Goal: Information Seeking & Learning: Check status

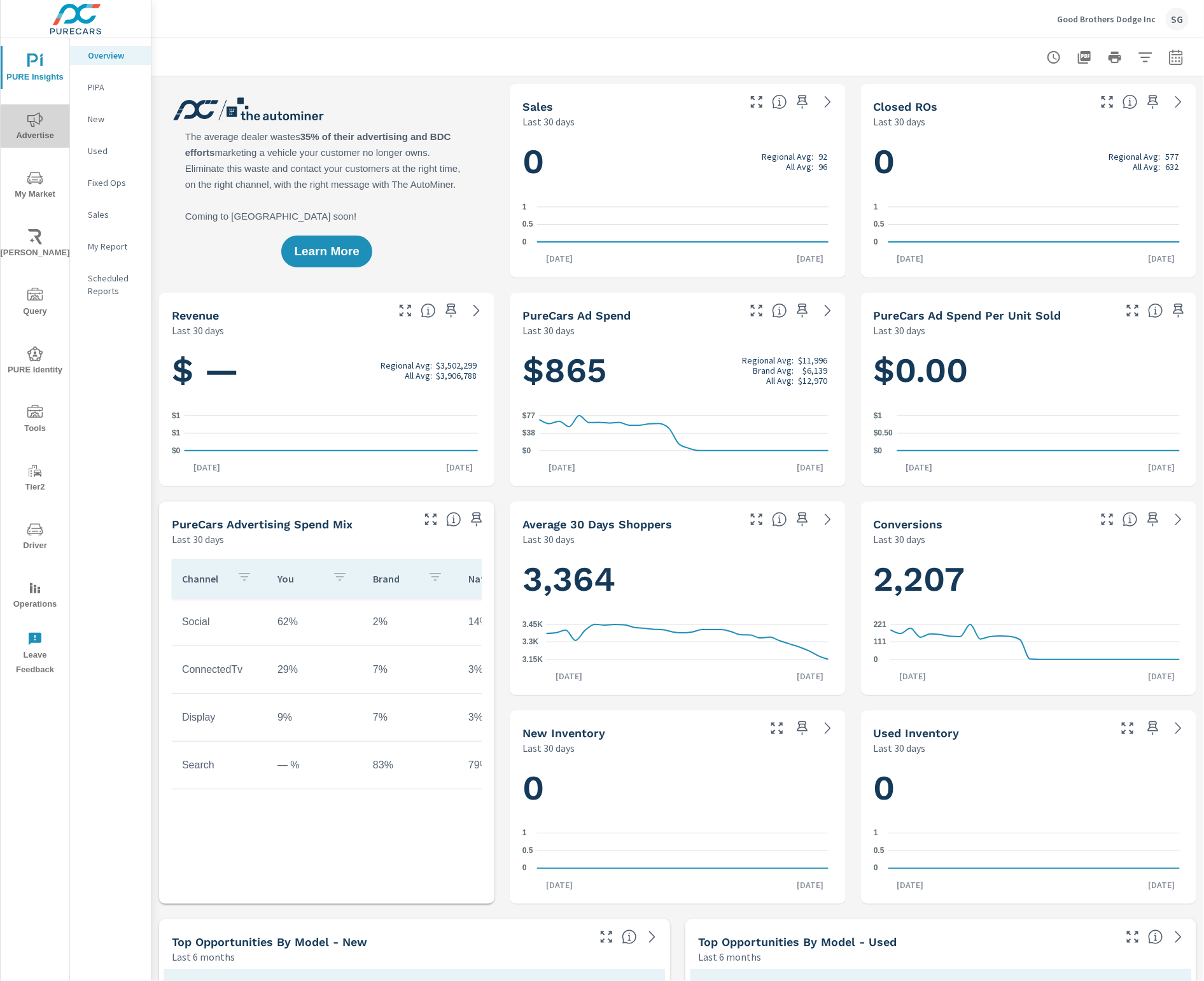
click at [38, 122] on icon "nav menu" at bounding box center [35, 120] width 15 height 15
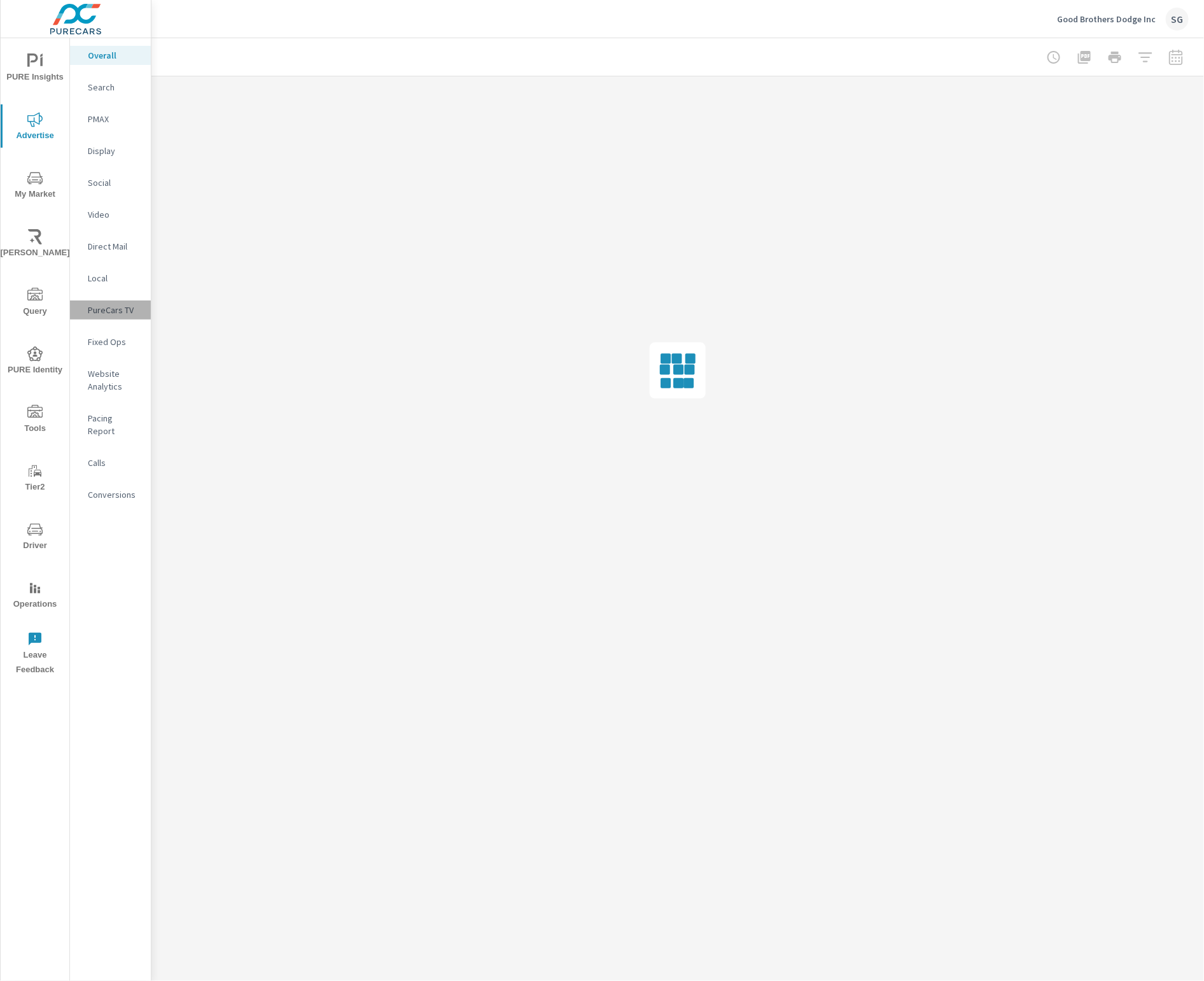
click at [134, 305] on p "PureCars TV" at bounding box center [114, 310] width 52 height 13
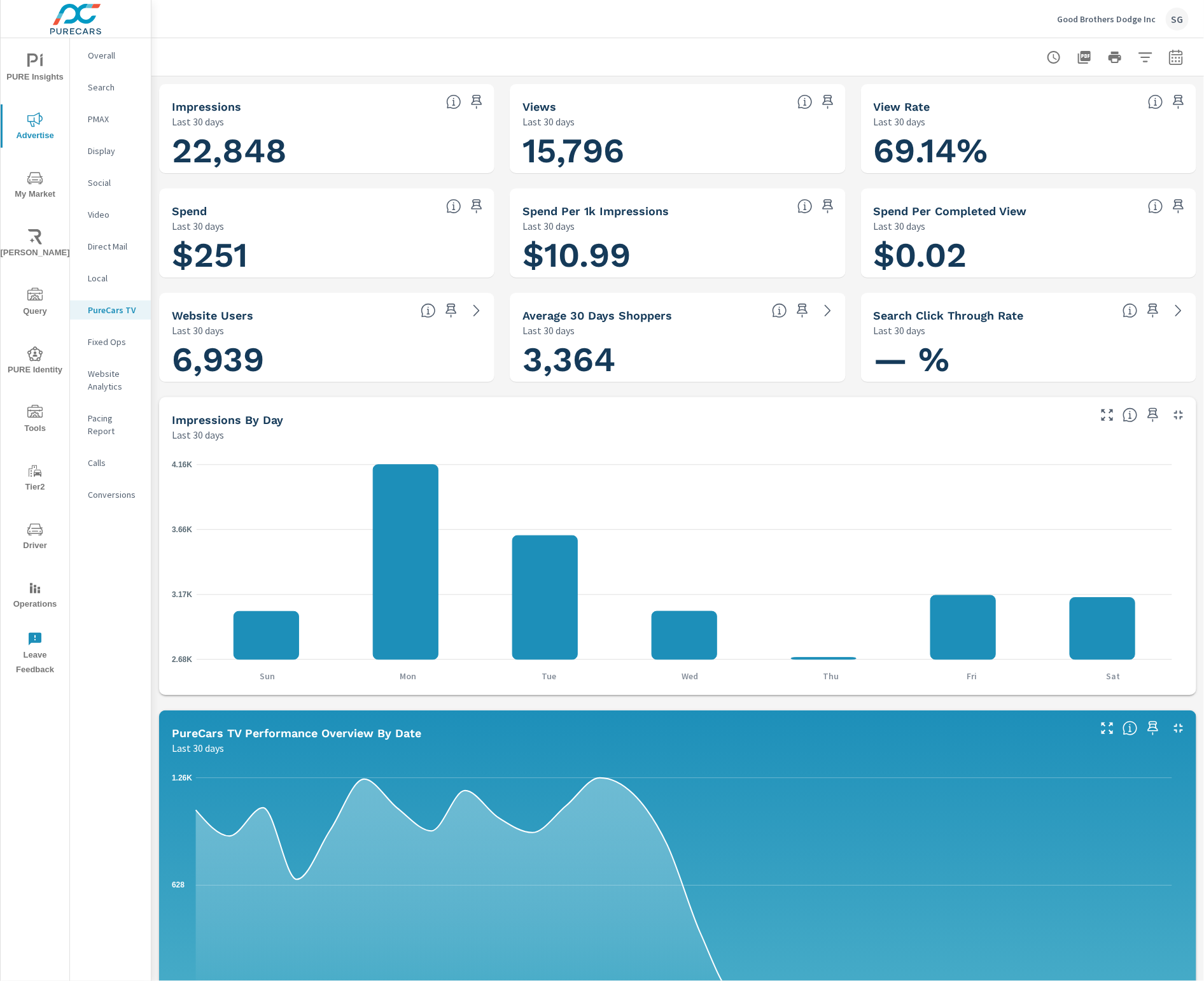
click at [103, 214] on p "Video" at bounding box center [114, 215] width 52 height 13
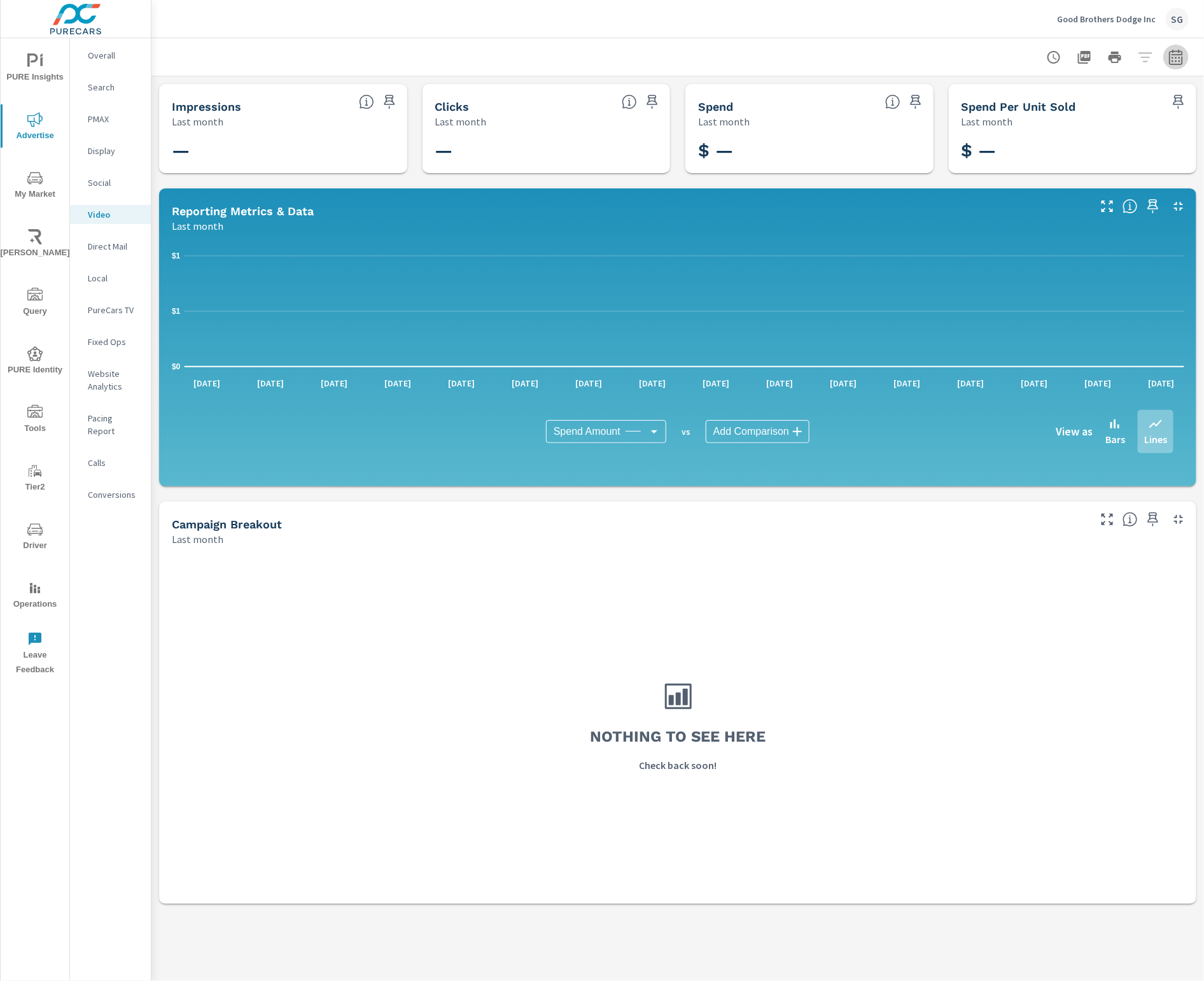
click at [1173, 67] on button "button" at bounding box center [1176, 57] width 25 height 25
click at [1133, 97] on select "Custom [DATE] Last week Last 7 days Last 14 days Last 30 days Last 45 days Last…" at bounding box center [1075, 110] width 127 height 25
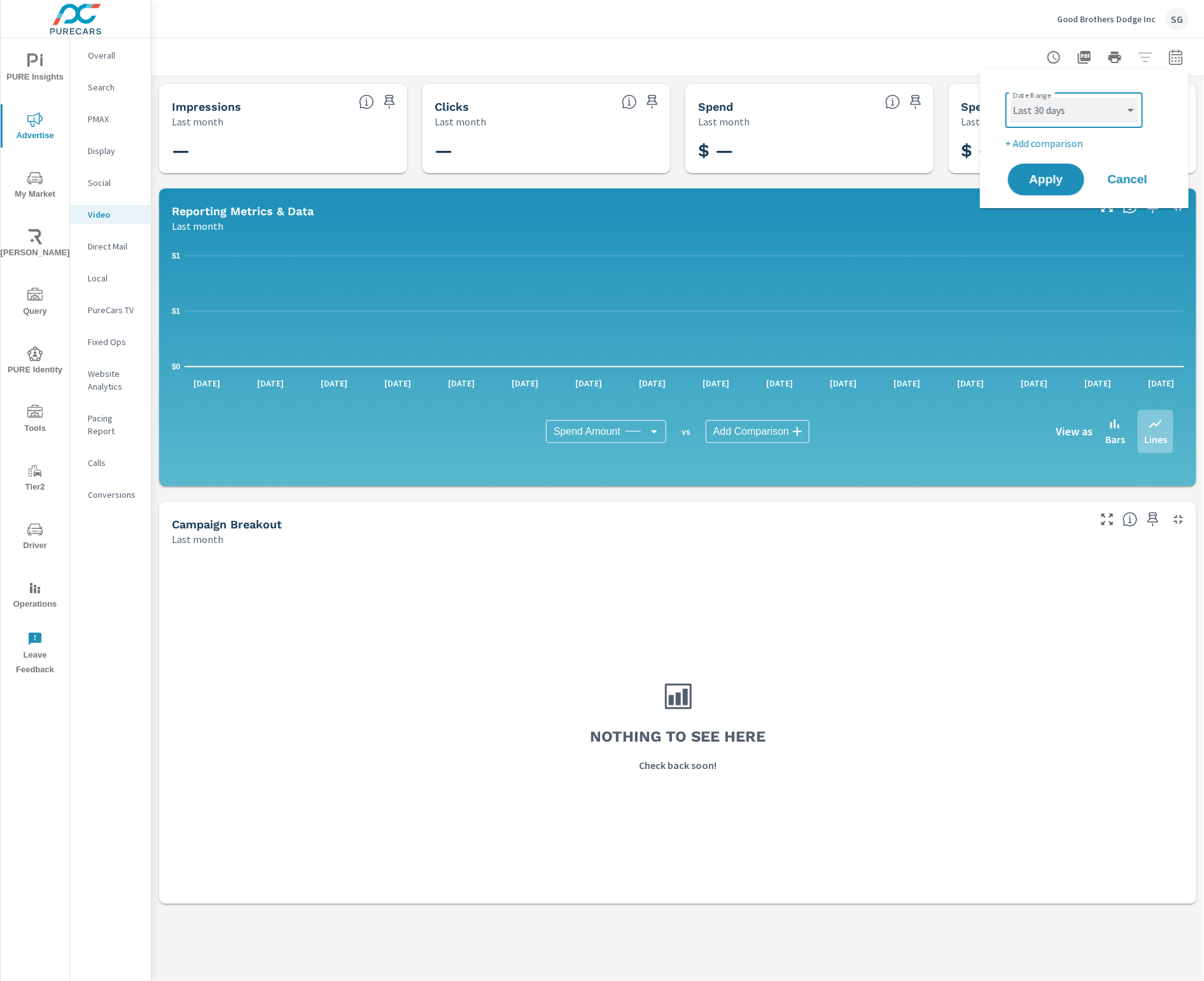
click at [1011, 97] on select "Custom [DATE] Last week Last 7 days Last 14 days Last 30 days Last 45 days Last…" at bounding box center [1075, 110] width 127 height 25
select select "Last 30 days"
drag, startPoint x: 1053, startPoint y: 178, endPoint x: 660, endPoint y: 354, distance: 430.6
click at [1052, 177] on span "Apply" at bounding box center [1047, 179] width 51 height 11
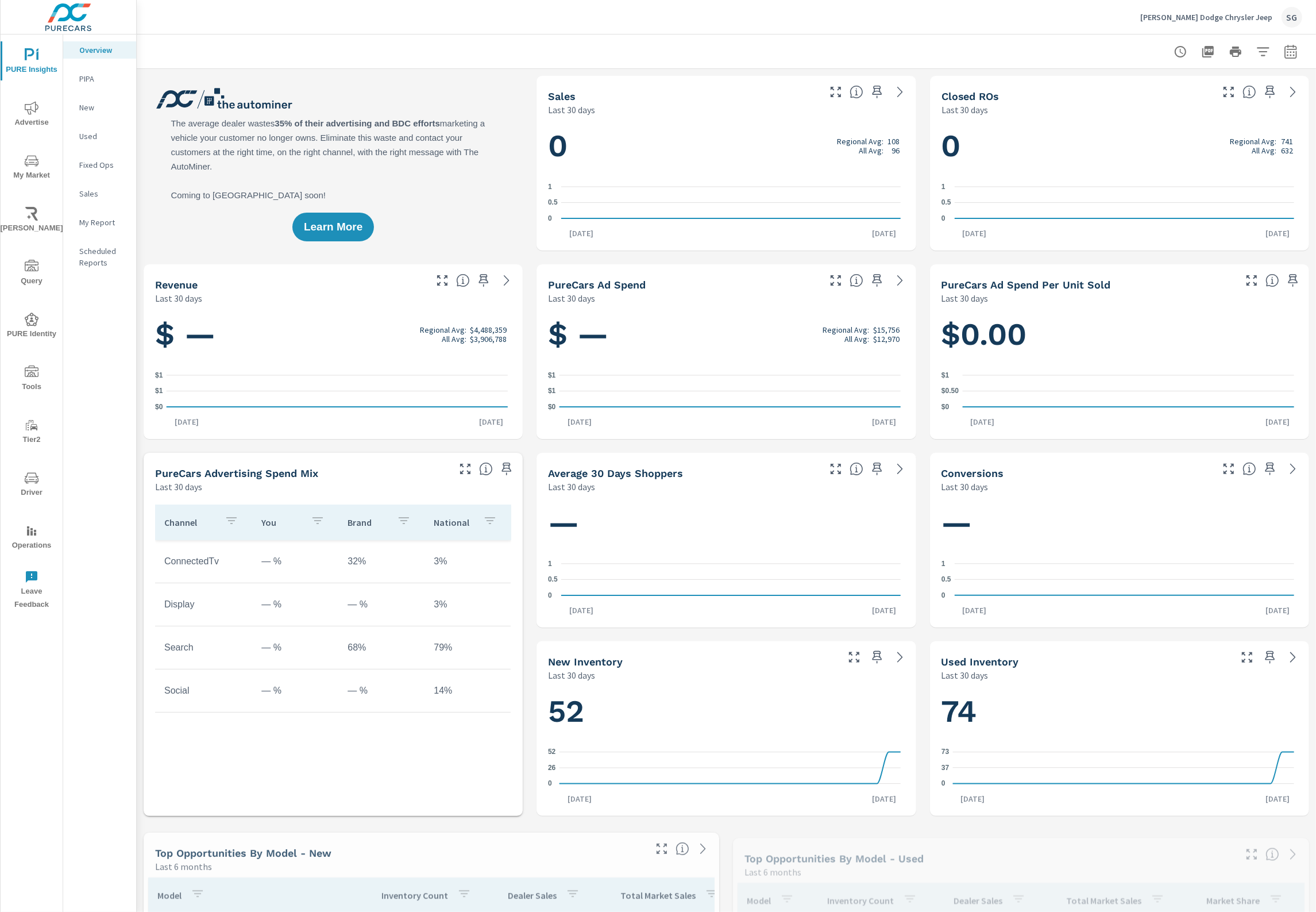
click at [32, 377] on icon "nav menu" at bounding box center [31, 372] width 14 height 14
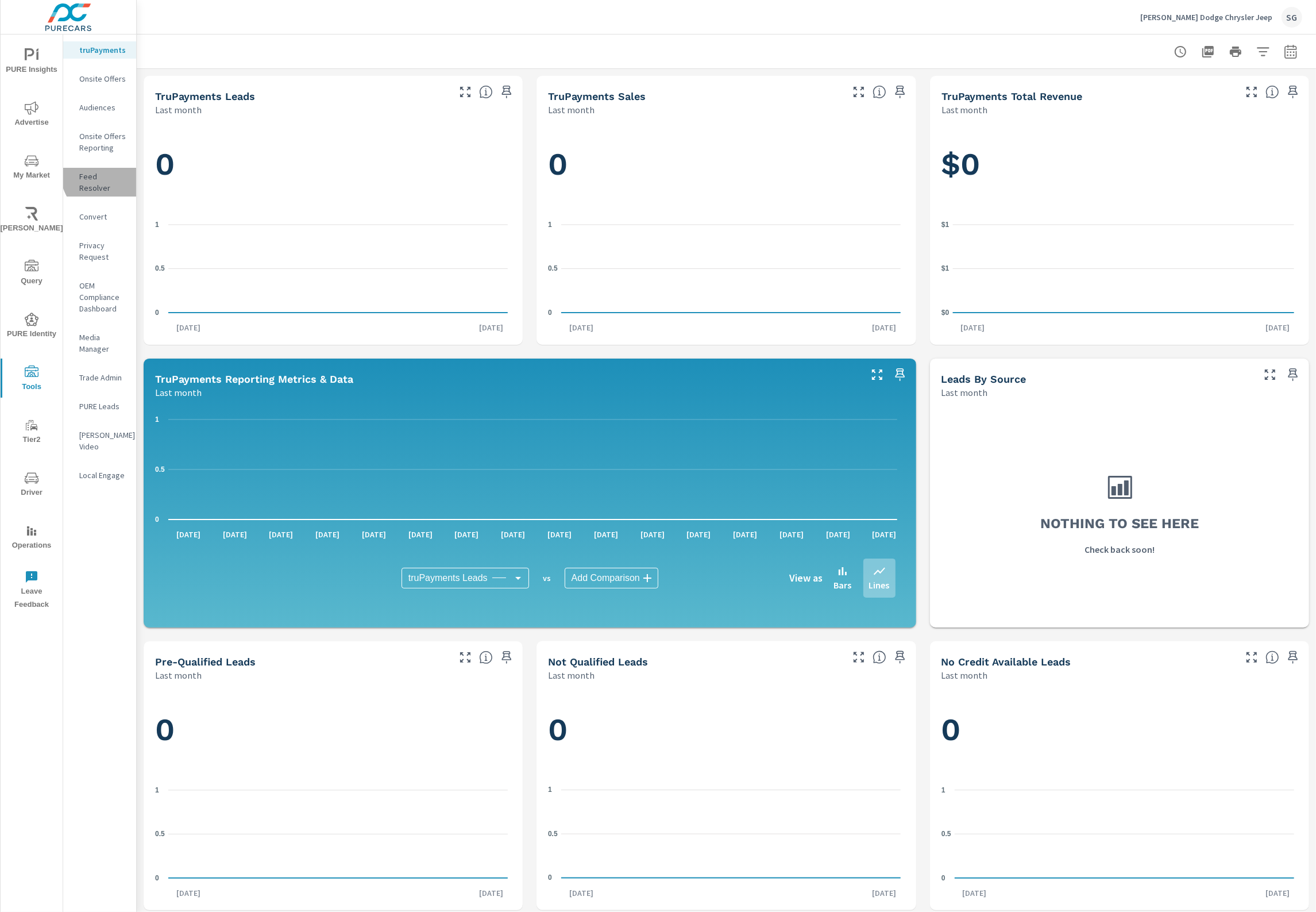
click at [116, 171] on p "Feed Resolver" at bounding box center [103, 182] width 47 height 23
